Goal: Navigation & Orientation: Find specific page/section

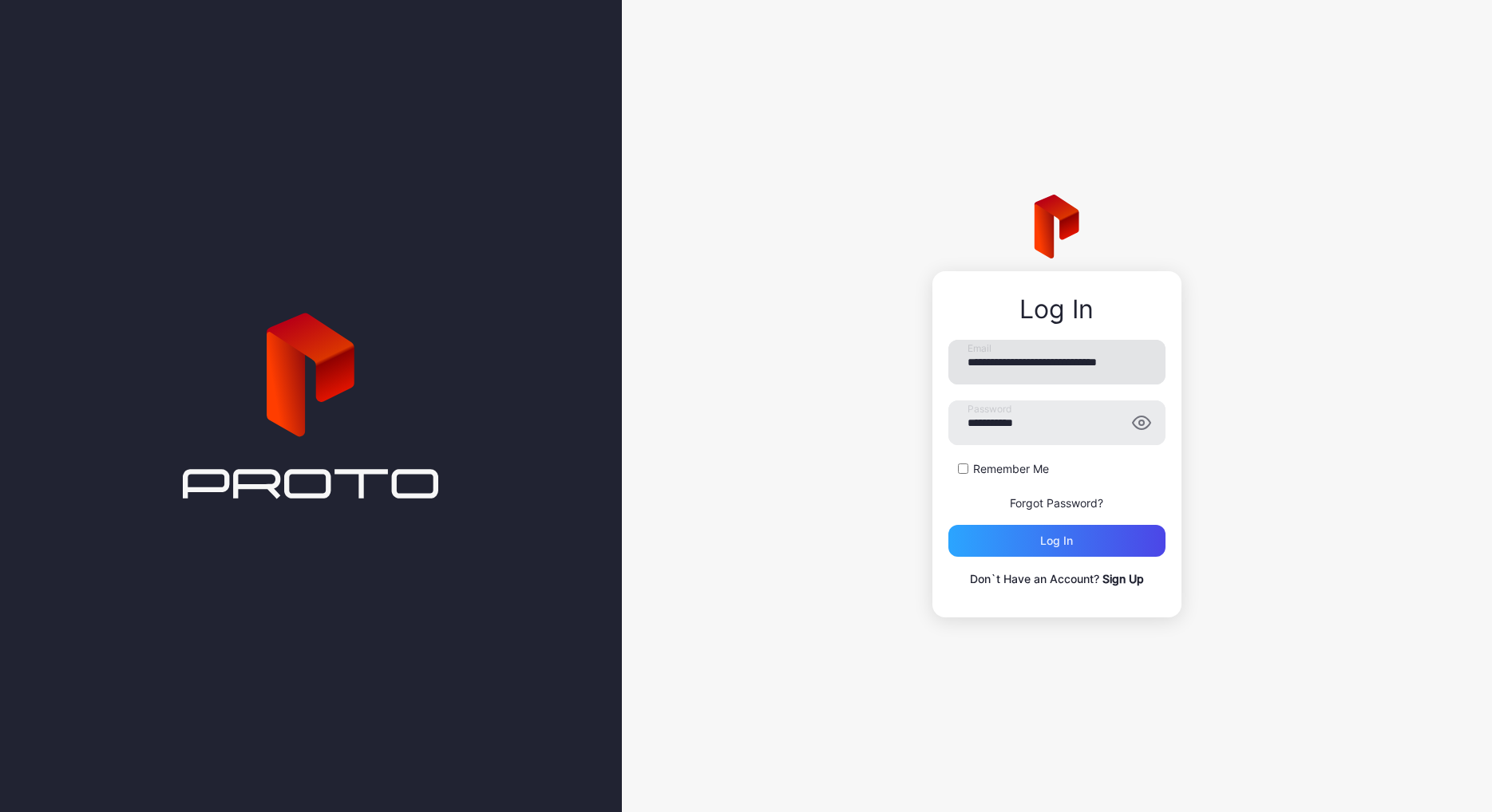
drag, startPoint x: 0, startPoint y: 0, endPoint x: 1061, endPoint y: 362, distance: 1121.1
click at [1061, 362] on input "**********" at bounding box center [1056, 363] width 217 height 45
drag, startPoint x: 1083, startPoint y: 429, endPoint x: 931, endPoint y: 422, distance: 152.2
click at [932, 422] on div "**********" at bounding box center [1056, 444] width 249 height 346
click at [964, 545] on div "Log in" at bounding box center [1056, 541] width 217 height 32
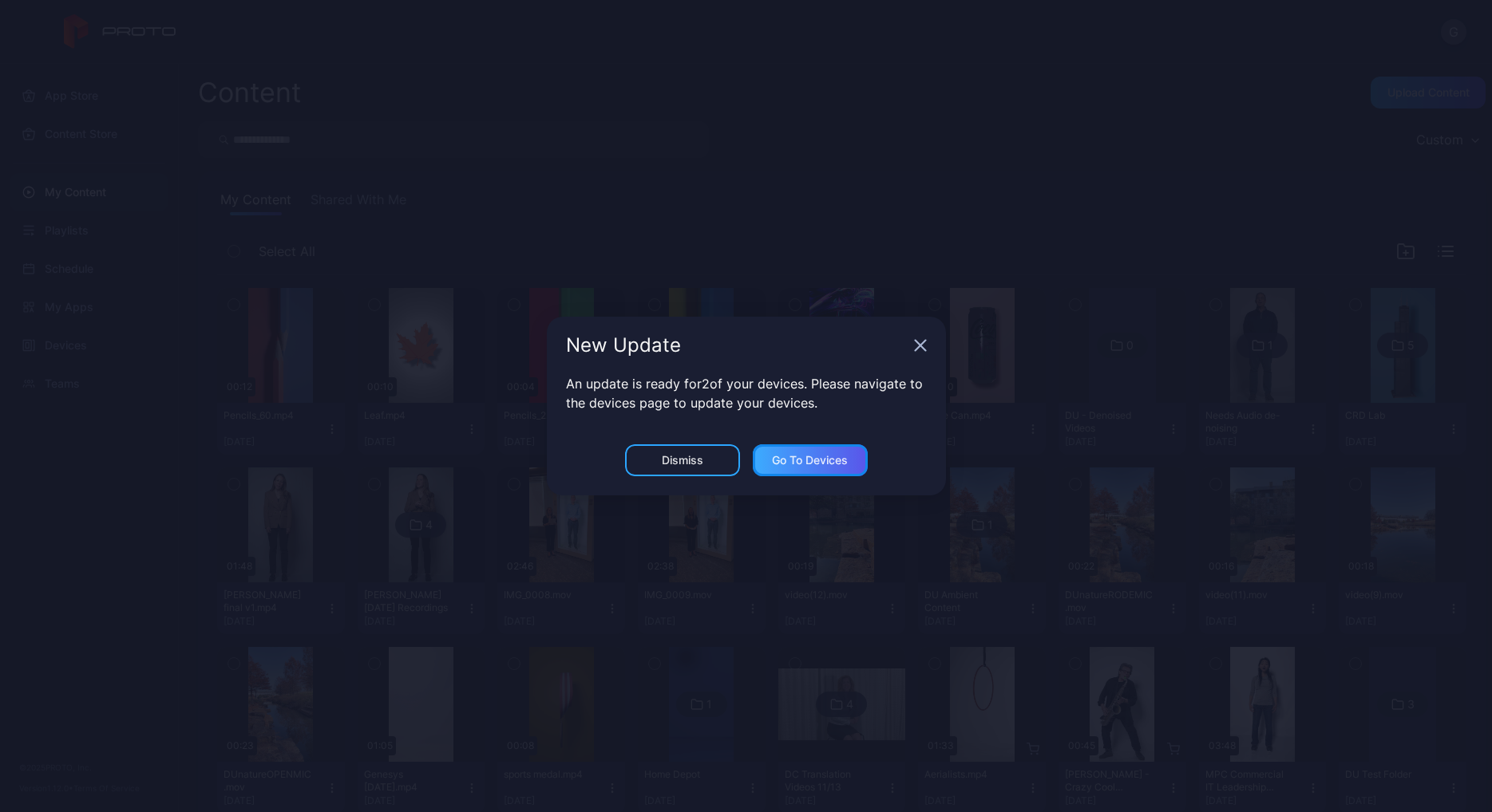
click at [804, 451] on div "Go to devices" at bounding box center [810, 460] width 115 height 32
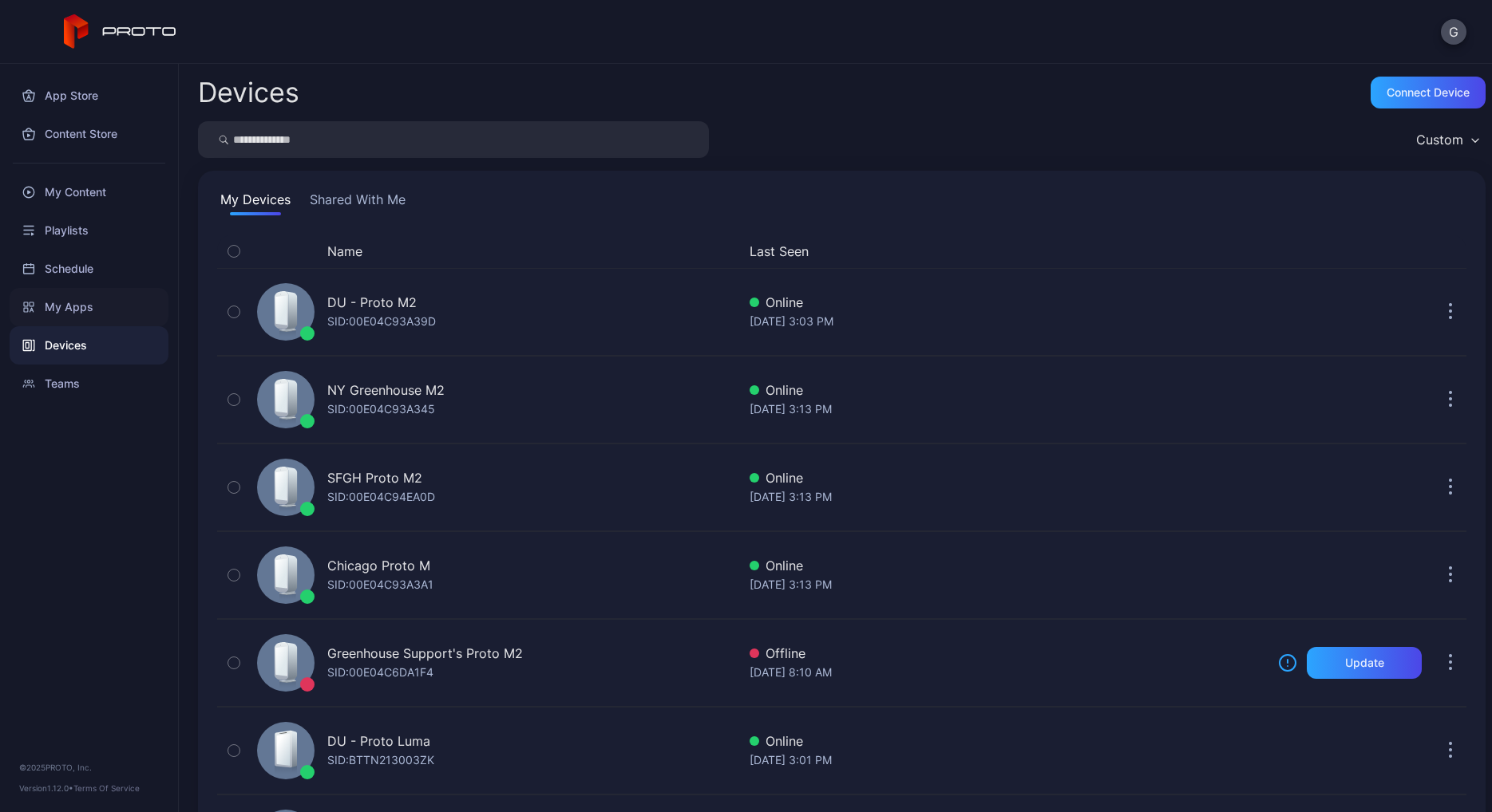
click at [82, 301] on div "My Apps" at bounding box center [89, 307] width 159 height 38
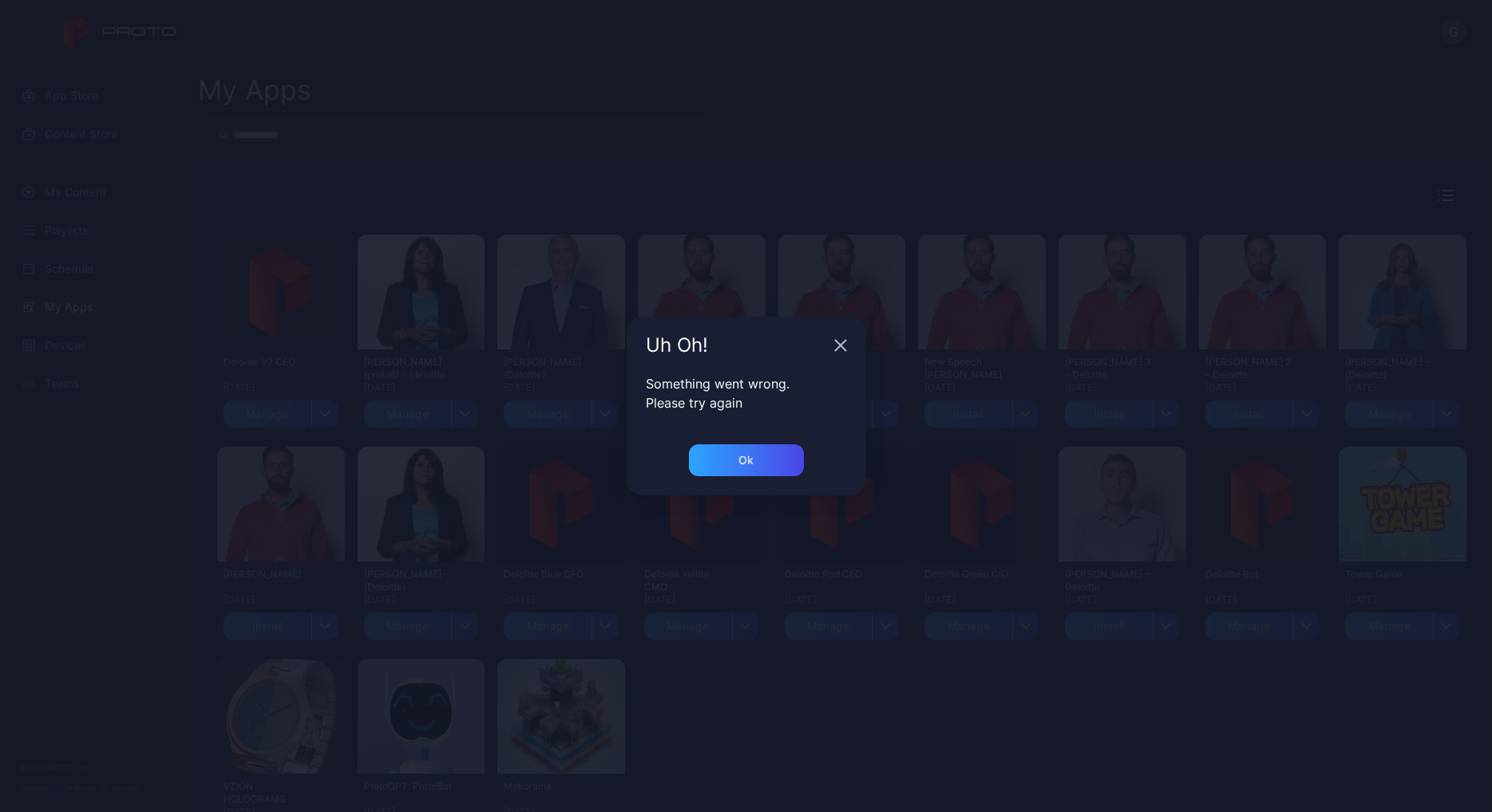
click at [840, 348] on icon "button" at bounding box center [840, 345] width 12 height 12
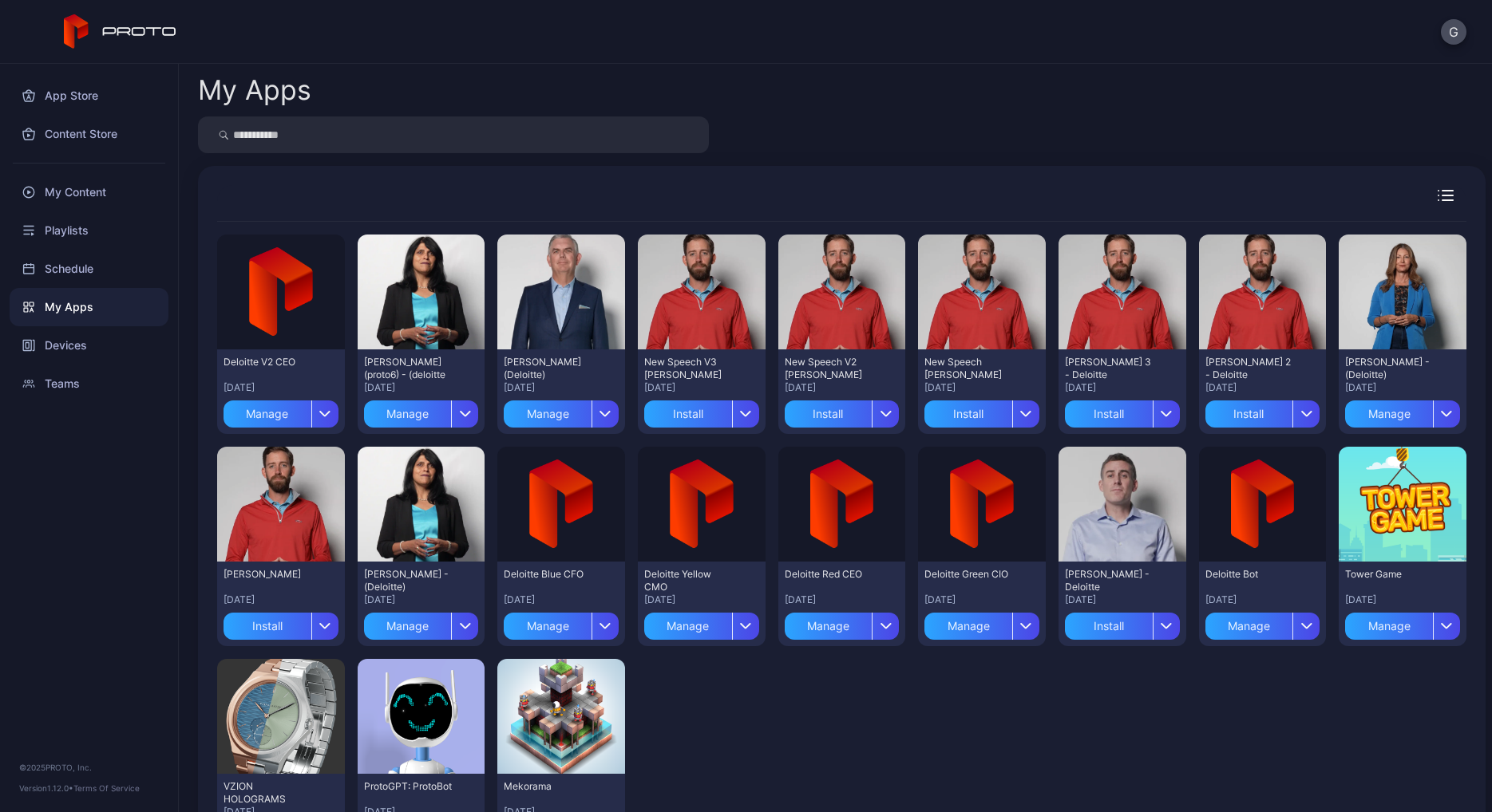
scroll to position [91, 0]
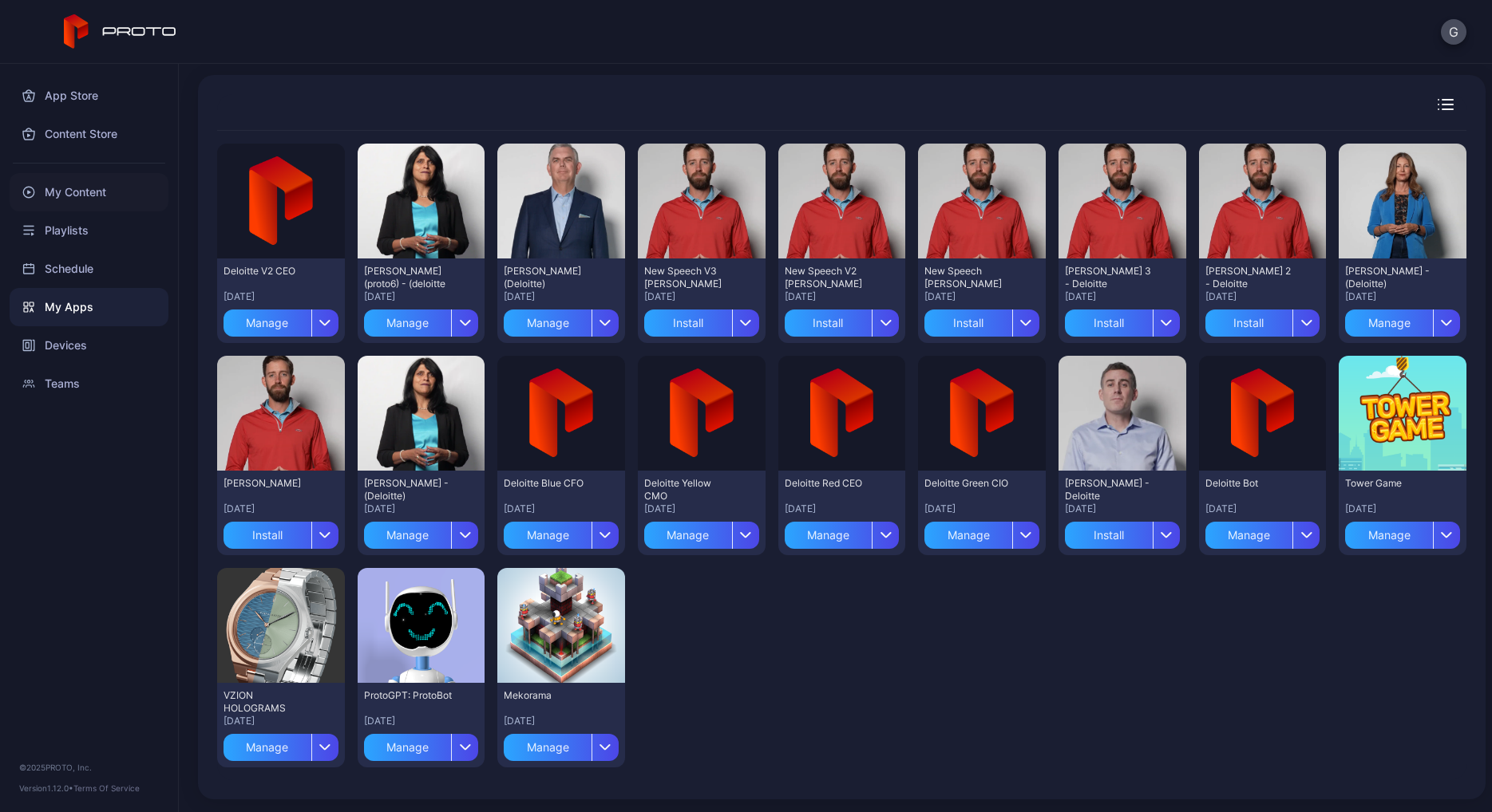
click at [87, 199] on div "My Content" at bounding box center [89, 192] width 159 height 38
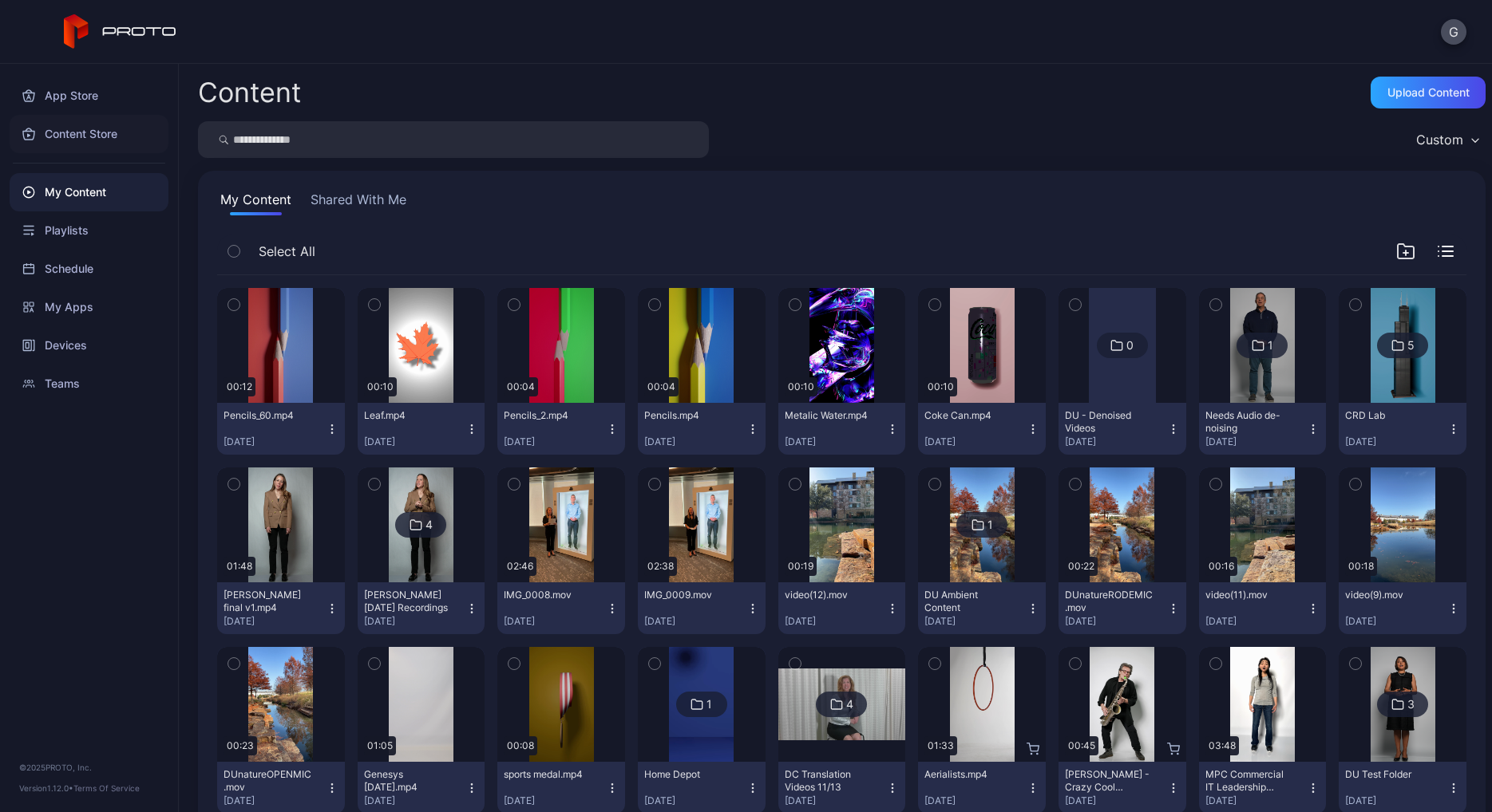
click at [107, 132] on div "Content Store" at bounding box center [89, 134] width 159 height 38
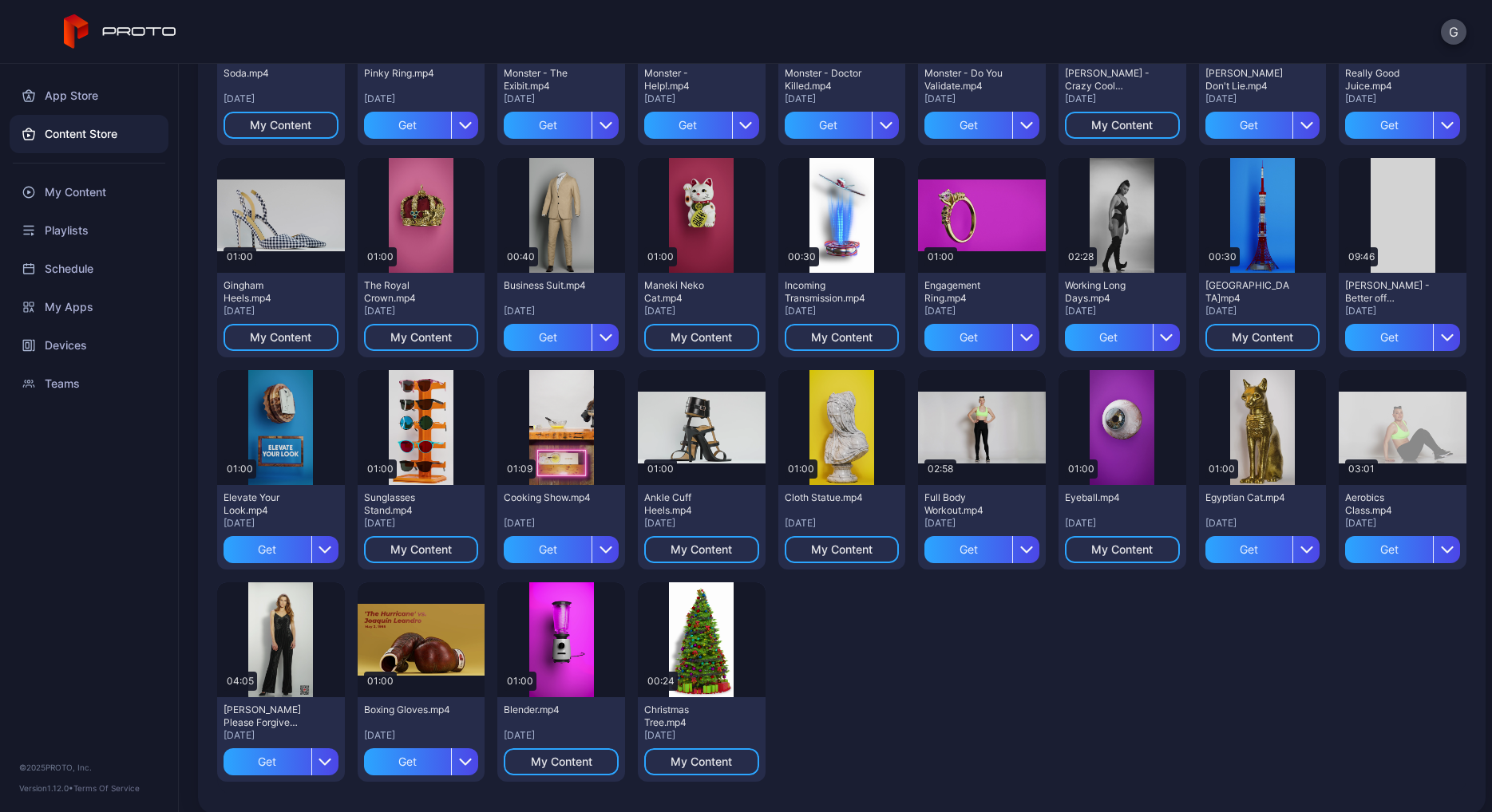
scroll to position [1558, 0]
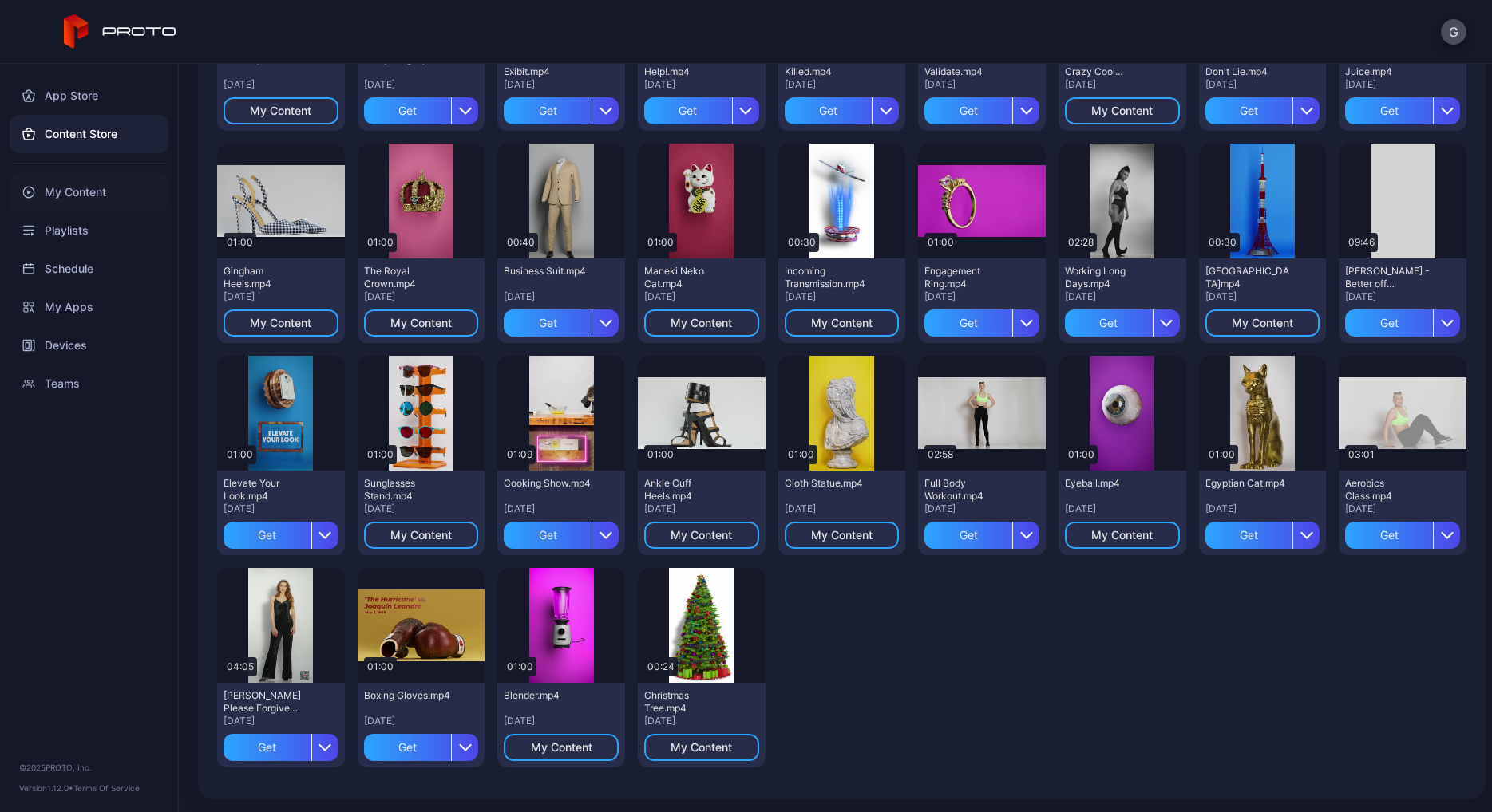
click at [42, 188] on div "My Content" at bounding box center [89, 192] width 159 height 38
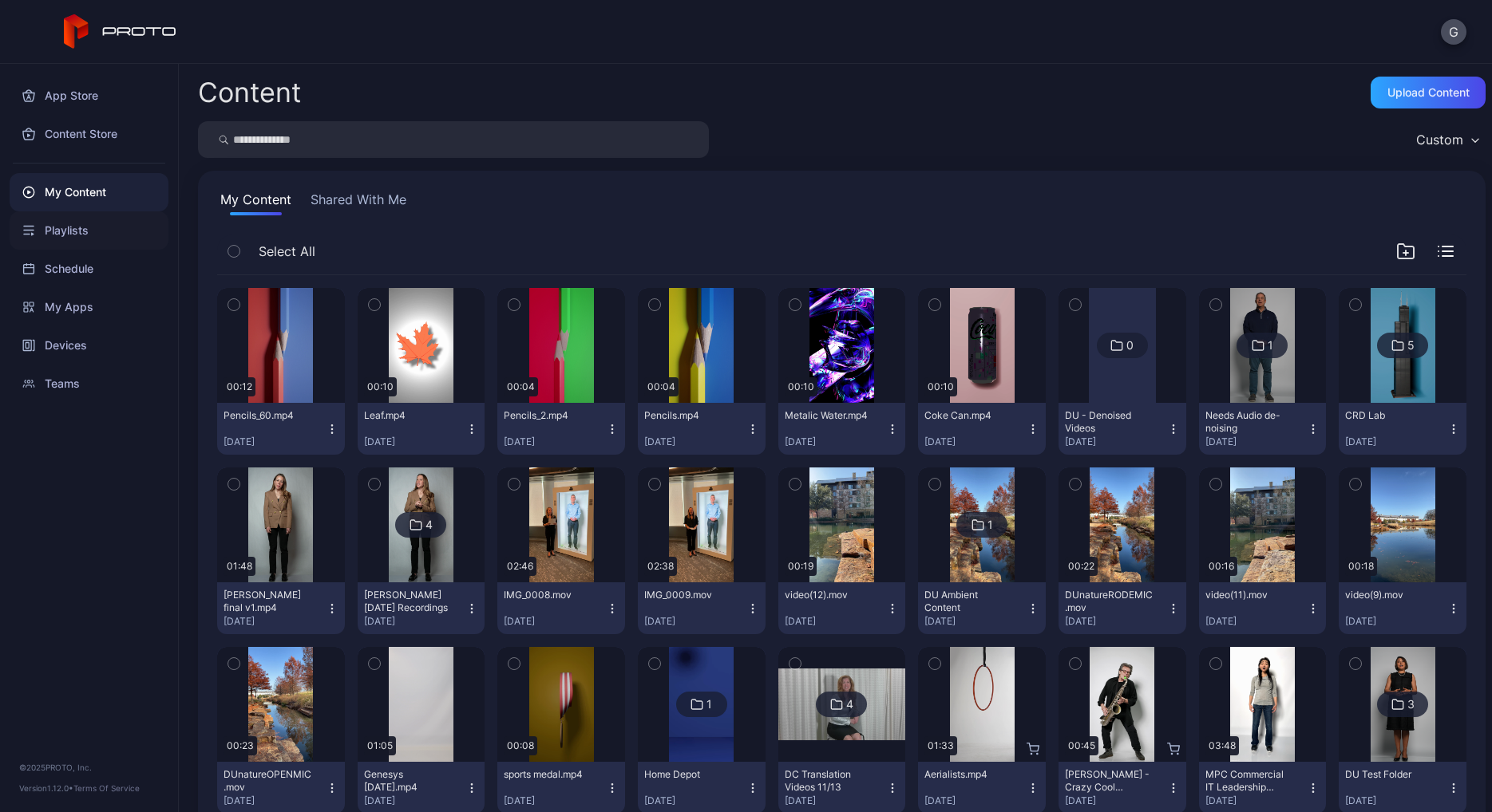
click at [82, 230] on div "Playlists" at bounding box center [89, 230] width 159 height 38
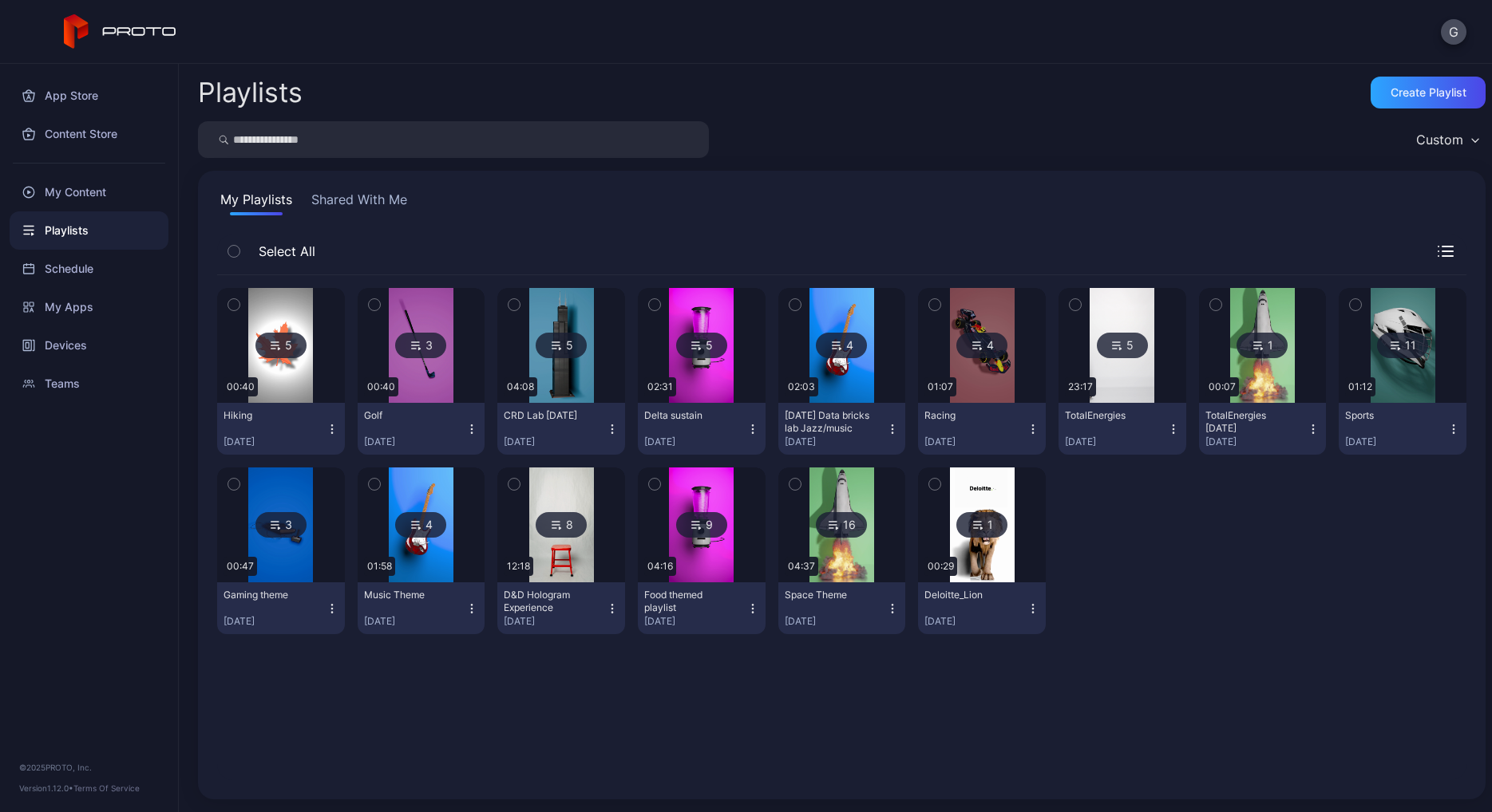
click at [628, 212] on div "My Playlists Shared With Me" at bounding box center [841, 202] width 1249 height 26
click at [1003, 698] on div "5 00:40 Hiking [DATE] 3 00:40 Golf [DATE] 5 04:08 CRD Lab [DATE] [DATE] 5 02:31…" at bounding box center [841, 527] width 1249 height 505
click at [886, 611] on icon "button" at bounding box center [892, 608] width 12 height 12
